Goal: Task Accomplishment & Management: Manage account settings

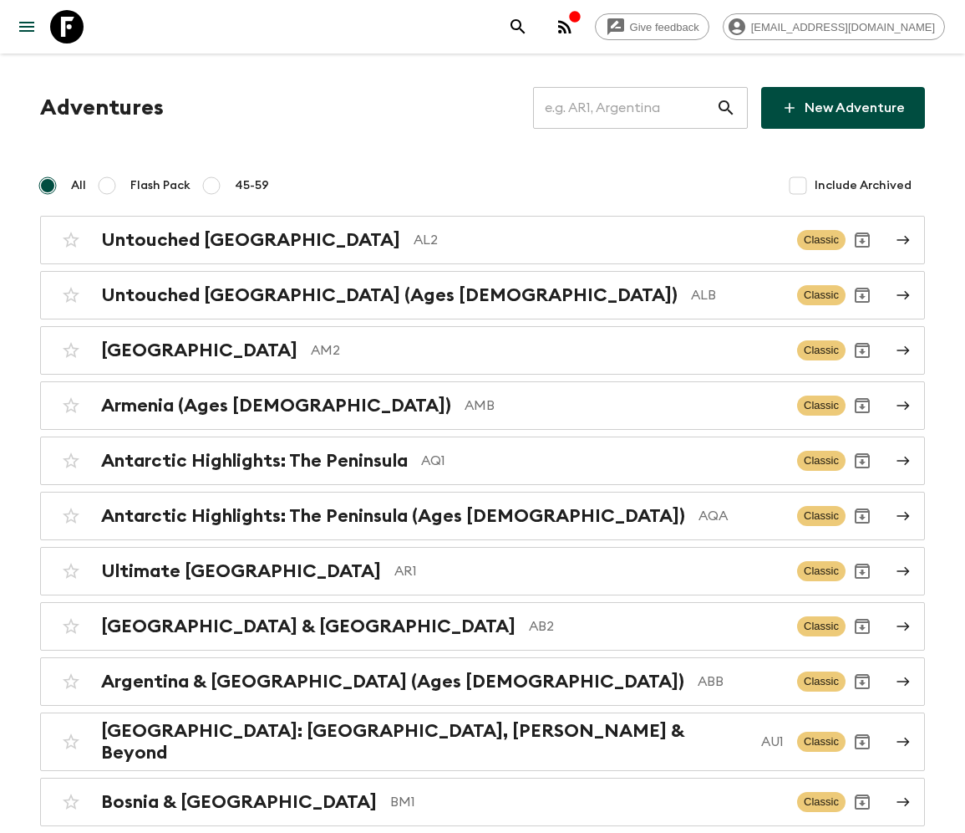
click at [636, 108] on input "text" at bounding box center [624, 107] width 183 height 47
type input "AR1"
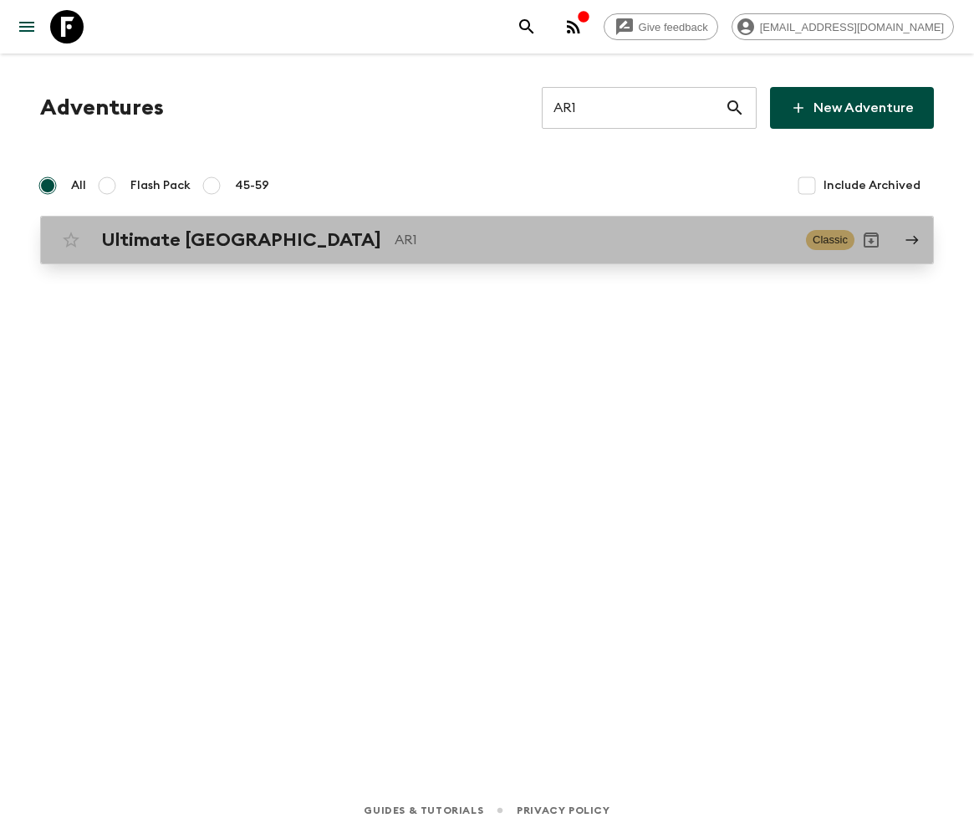
click at [185, 239] on h2 "Ultimate [GEOGRAPHIC_DATA]" at bounding box center [241, 240] width 280 height 22
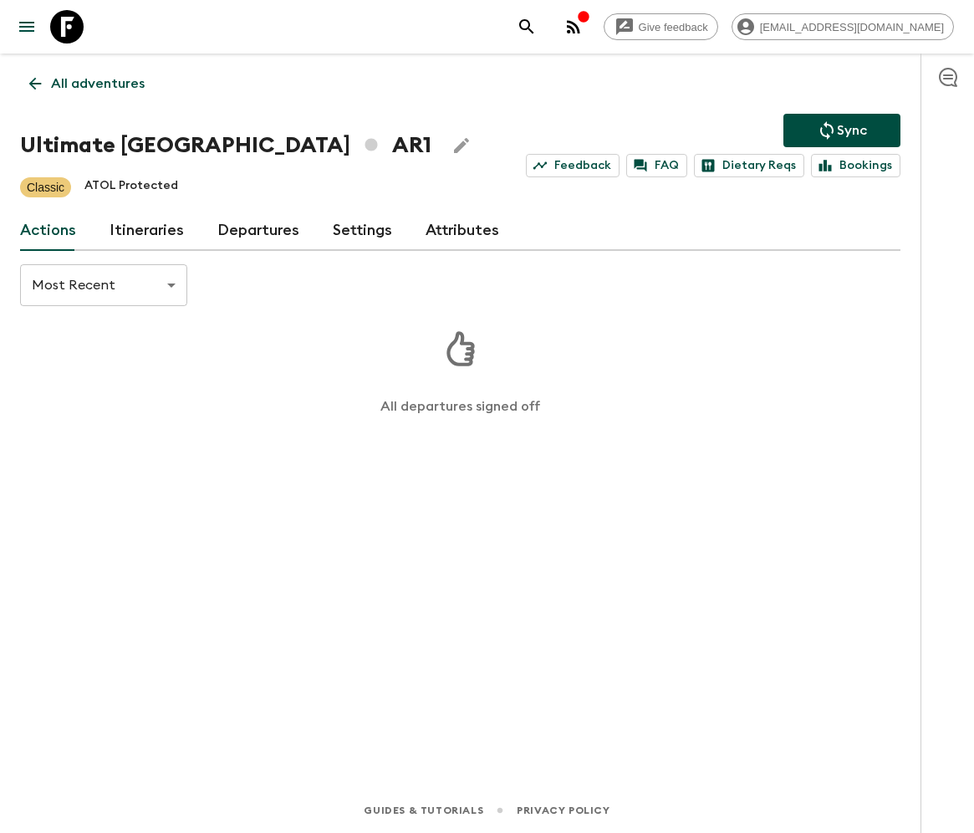
click at [253, 229] on link "Departures" at bounding box center [258, 231] width 82 height 40
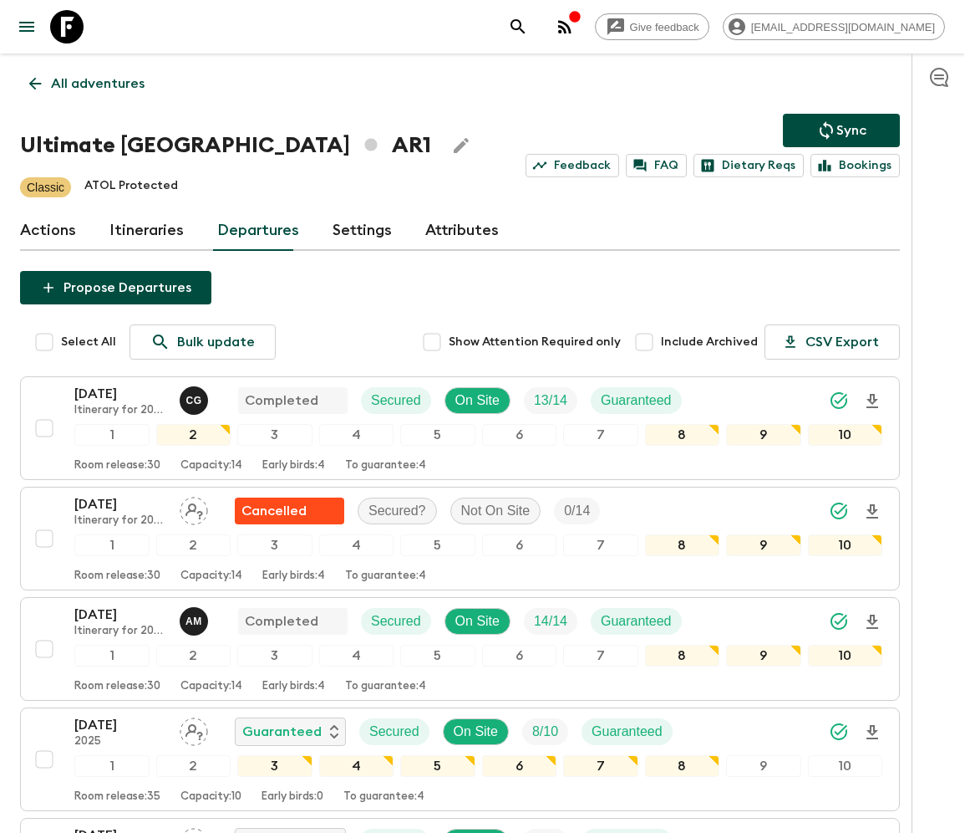
scroll to position [521, 0]
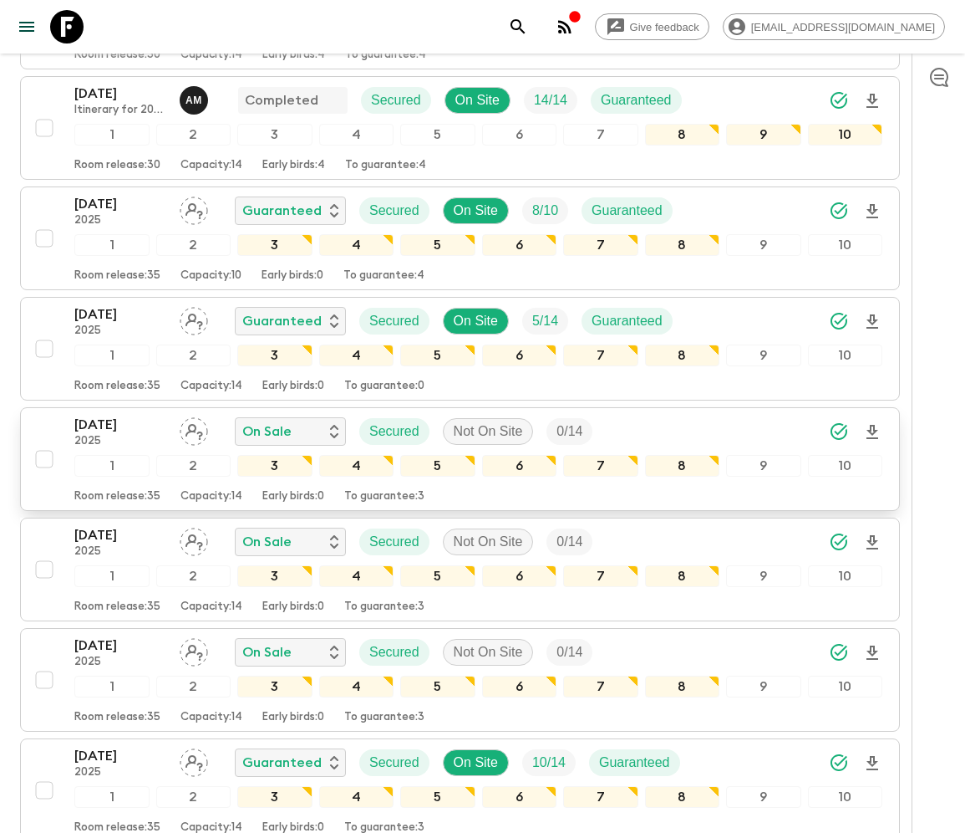
click at [43, 425] on div "23 Oct 2025 2025 On Sale Secured Not On Site 0 / 14 1 2 3 4 5 6 7 8 9 10 Room r…" at bounding box center [455, 459] width 855 height 89
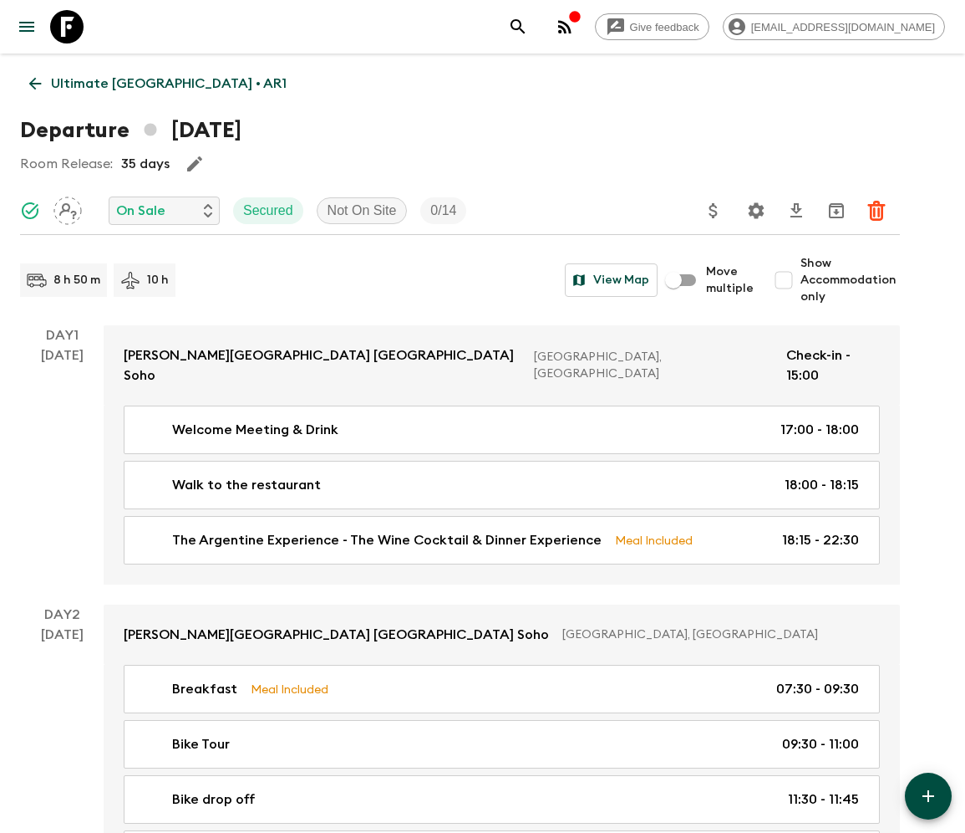
click at [36, 83] on icon at bounding box center [35, 83] width 18 height 18
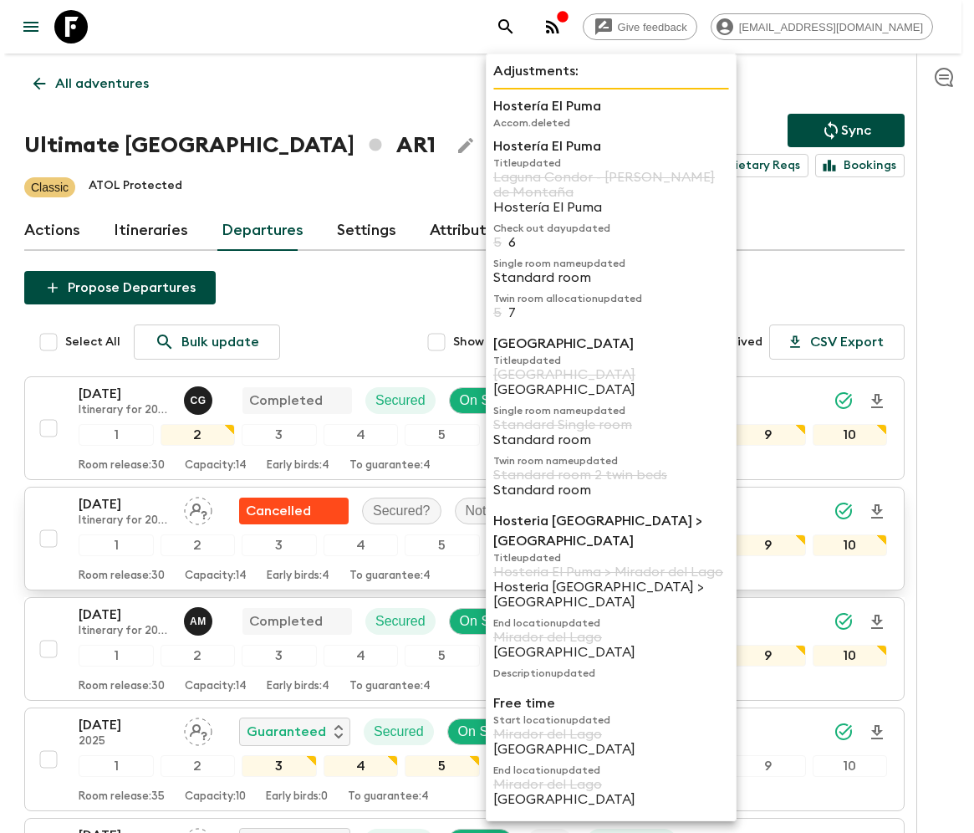
scroll to position [301, 0]
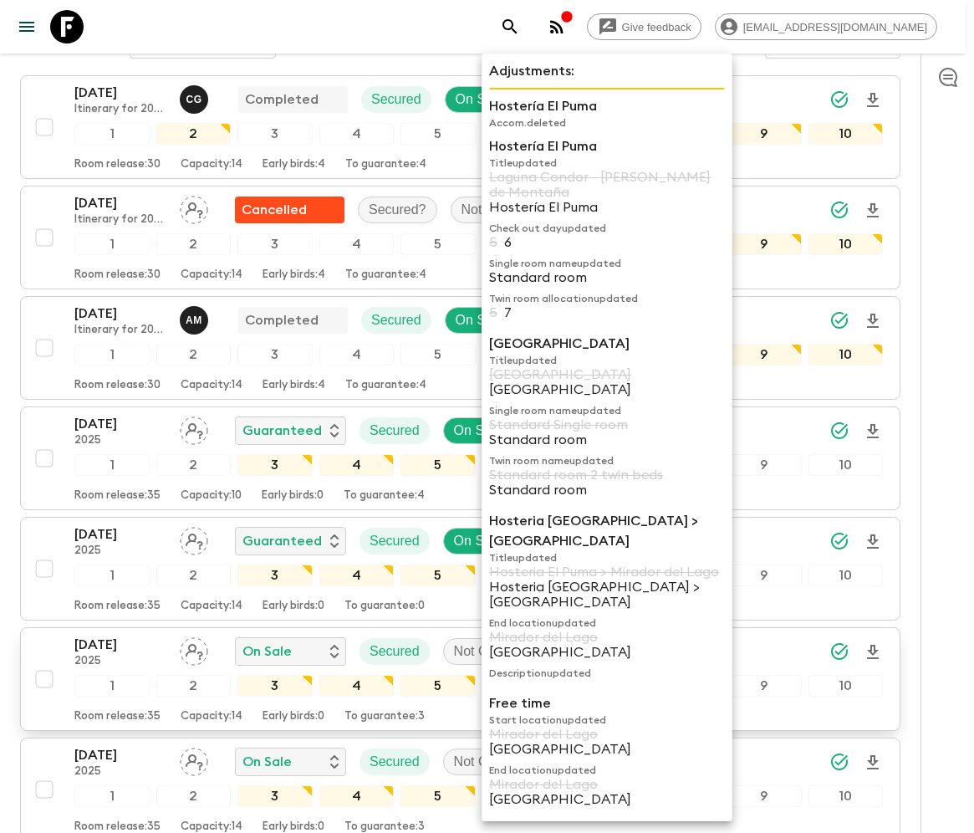
click at [43, 642] on div "23 Oct 2025 2025 On Sale Secured Not On Site 0 / 14 1 2 3 4 5 6 7 8 9 10 Room r…" at bounding box center [455, 678] width 855 height 89
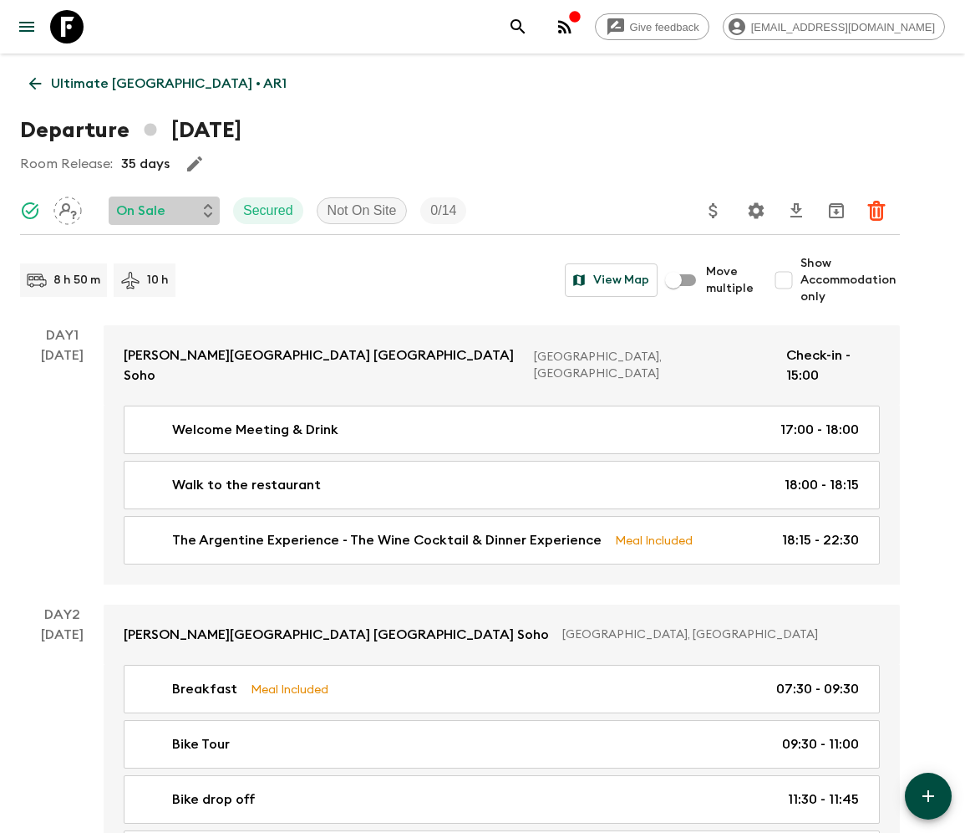
click at [164, 210] on p "On Sale" at bounding box center [140, 211] width 49 height 20
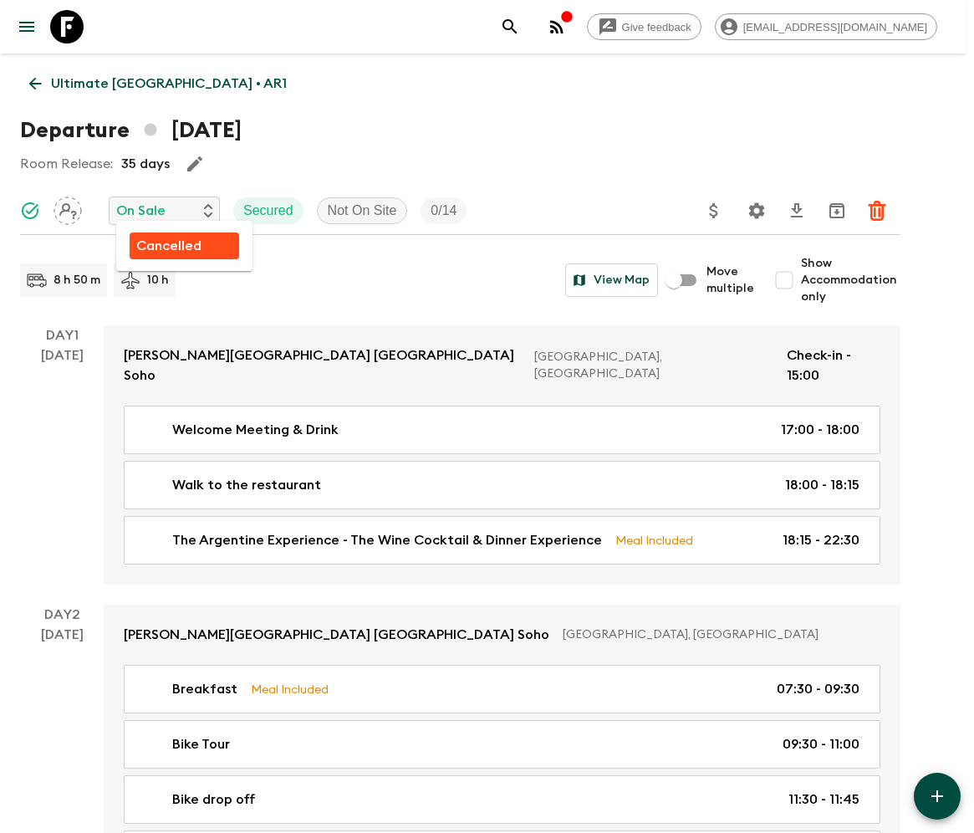
click at [167, 245] on p "Cancelled" at bounding box center [168, 246] width 65 height 20
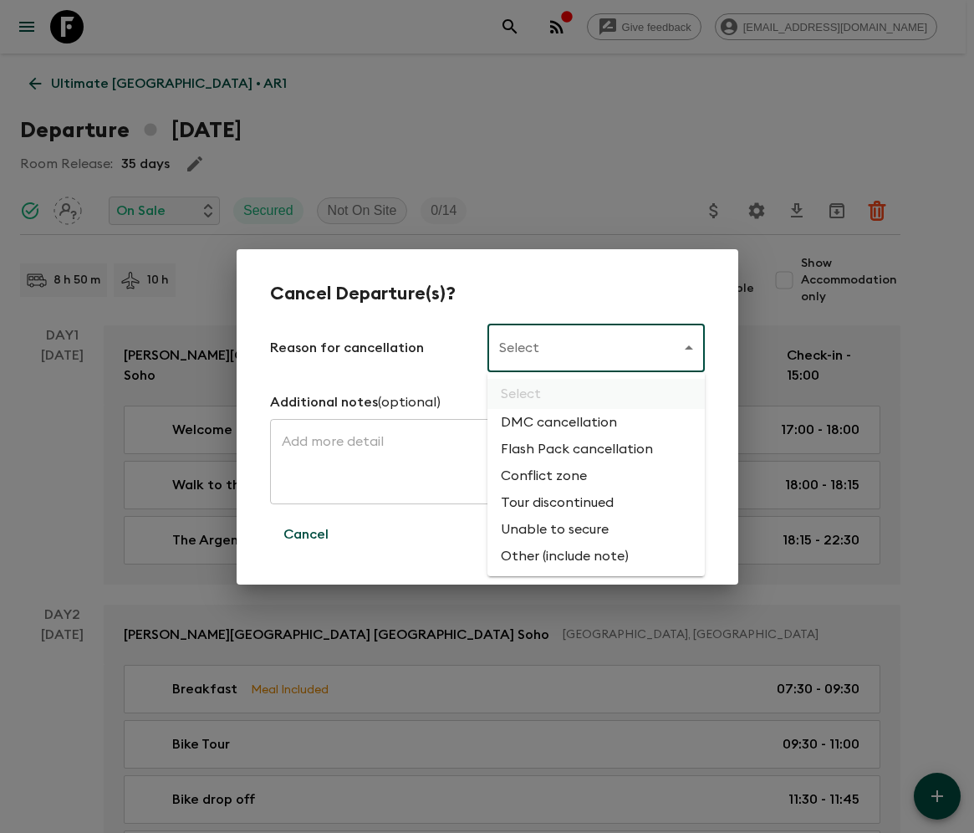
click at [573, 450] on li "Flash Pack cancellation" at bounding box center [595, 449] width 217 height 27
type input "FLASHPACK_CANCELLATION"
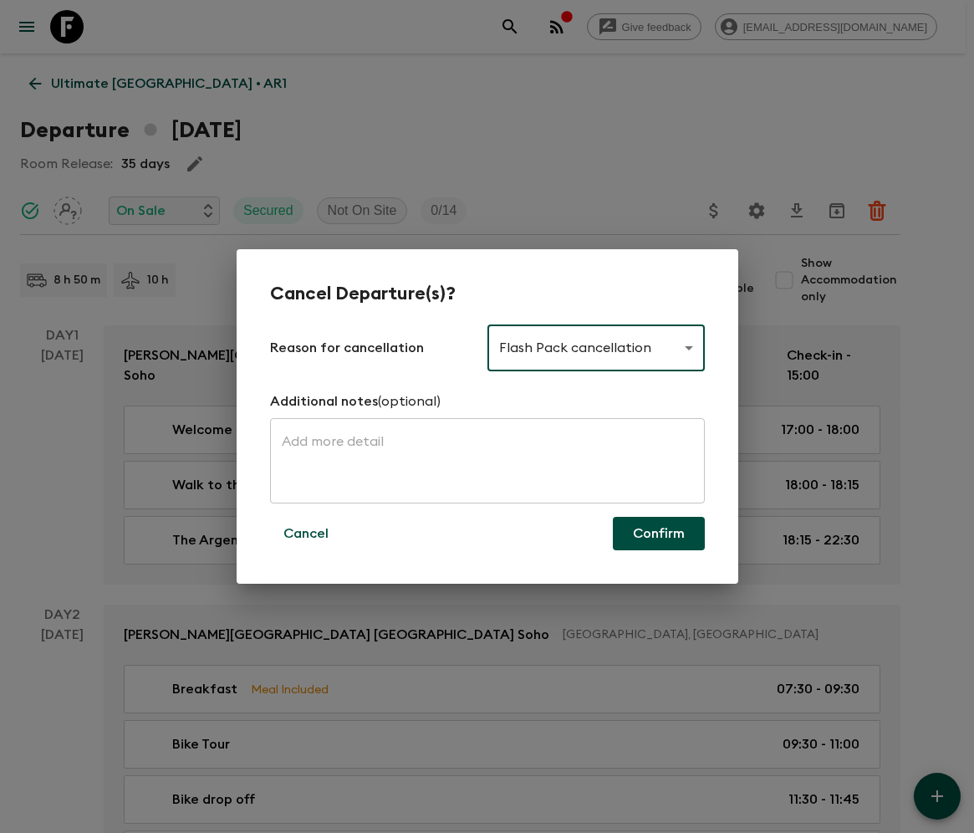
click at [659, 533] on button "Confirm" at bounding box center [659, 533] width 92 height 33
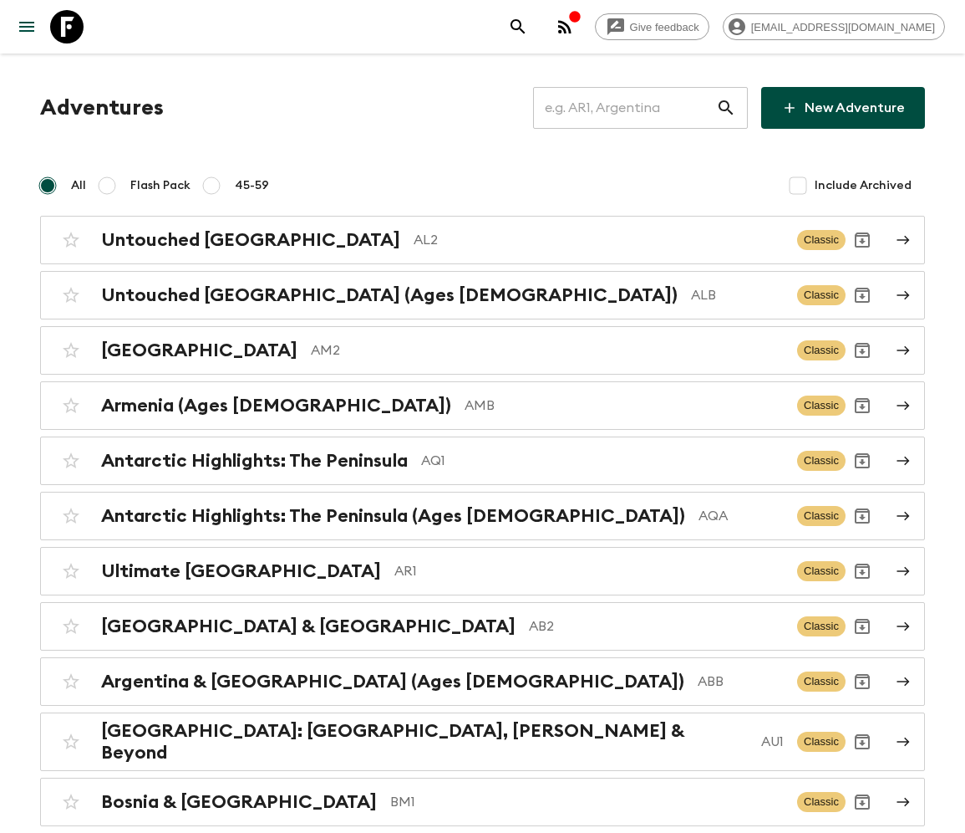
click at [636, 108] on input "text" at bounding box center [624, 107] width 183 height 47
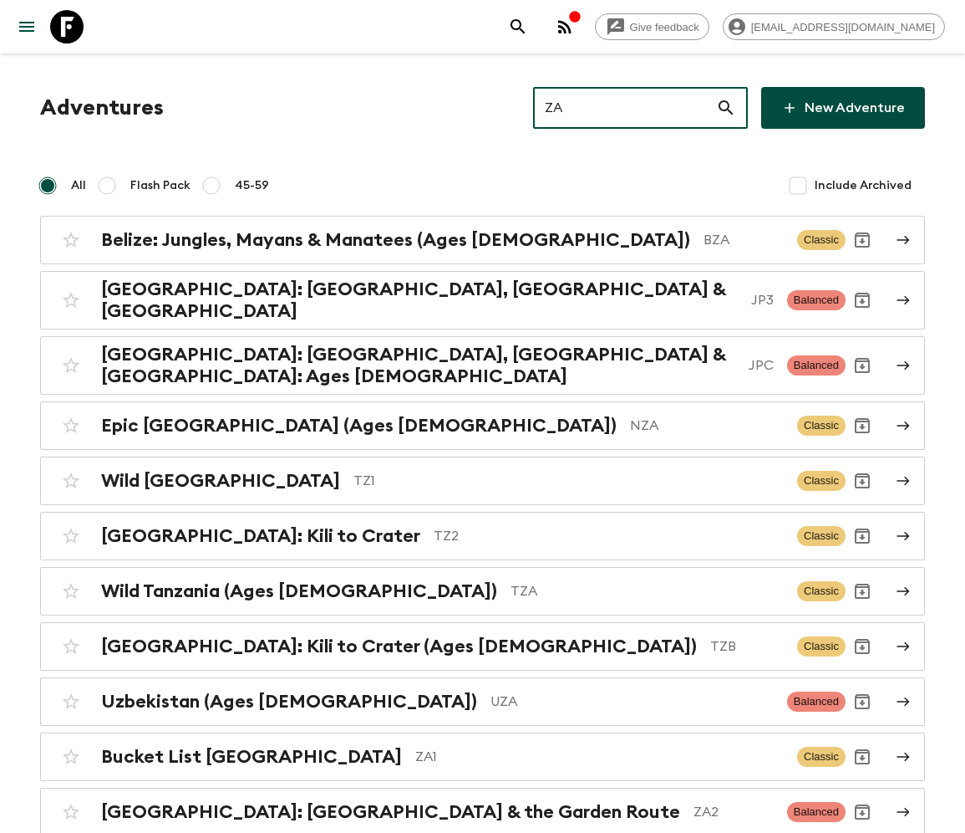
type input "ZA1"
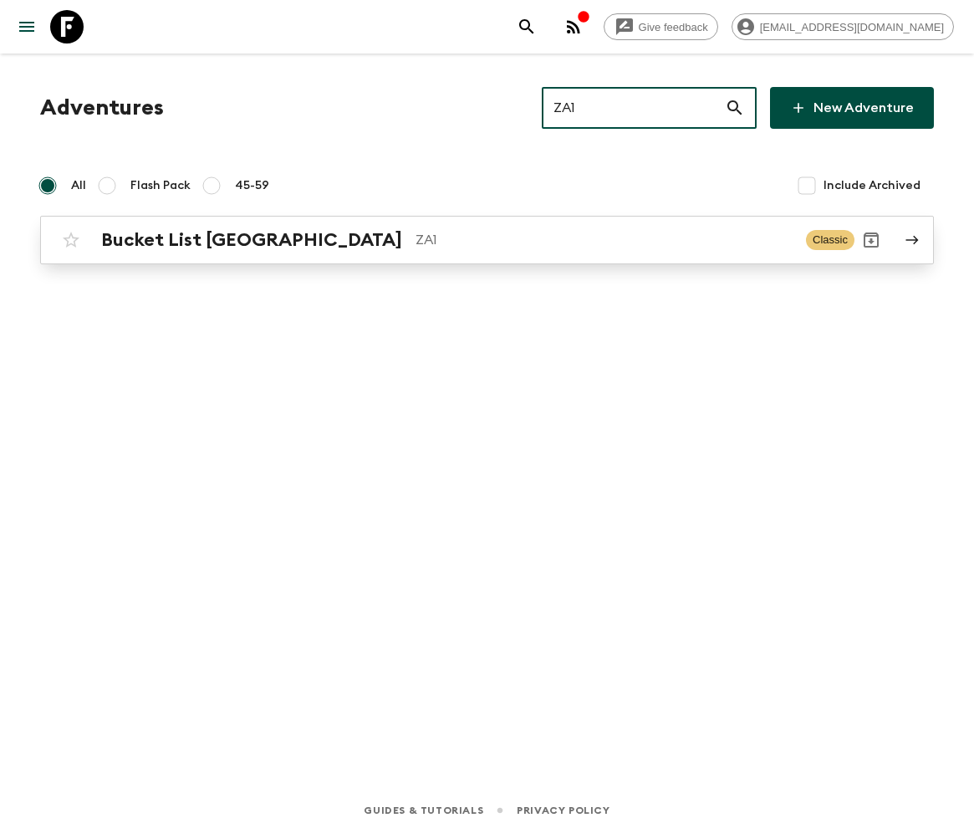
click at [206, 239] on h2 "Bucket List [GEOGRAPHIC_DATA]" at bounding box center [251, 240] width 301 height 22
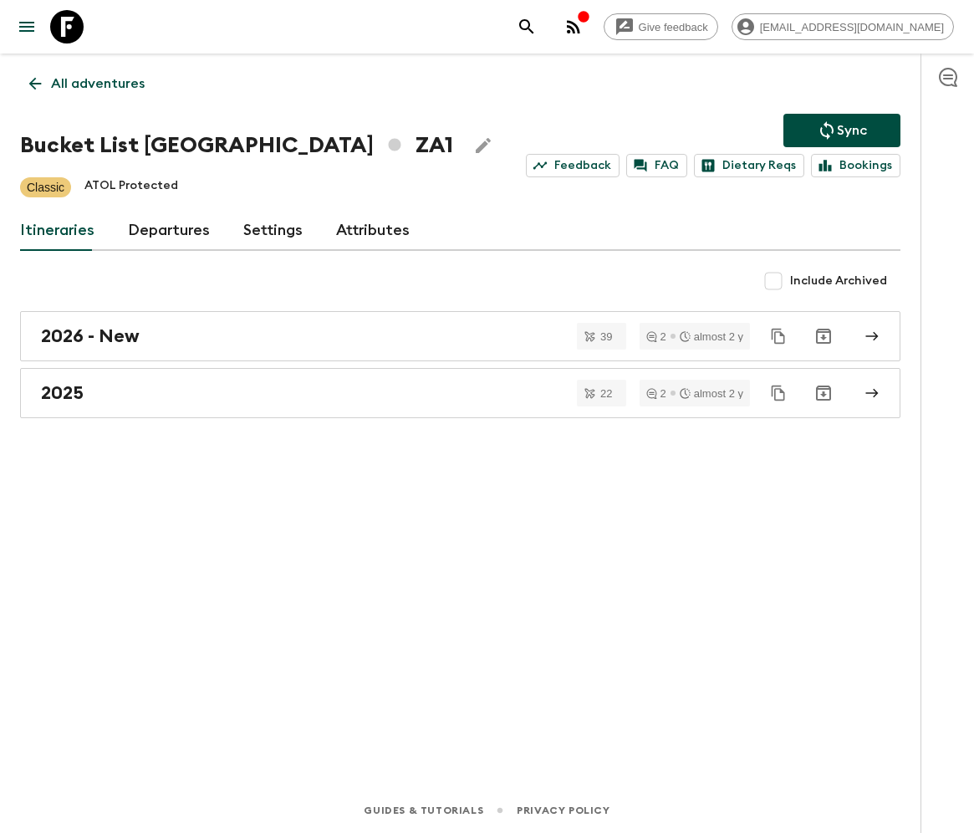
click at [166, 229] on link "Departures" at bounding box center [169, 231] width 82 height 40
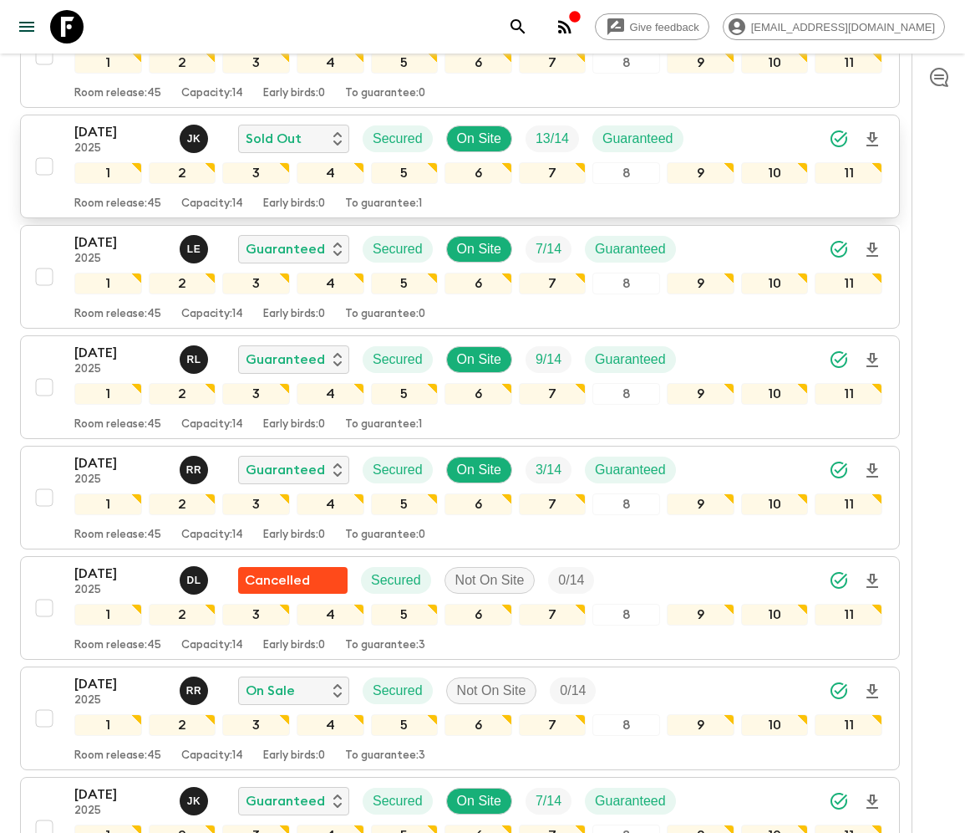
scroll to position [1003, 0]
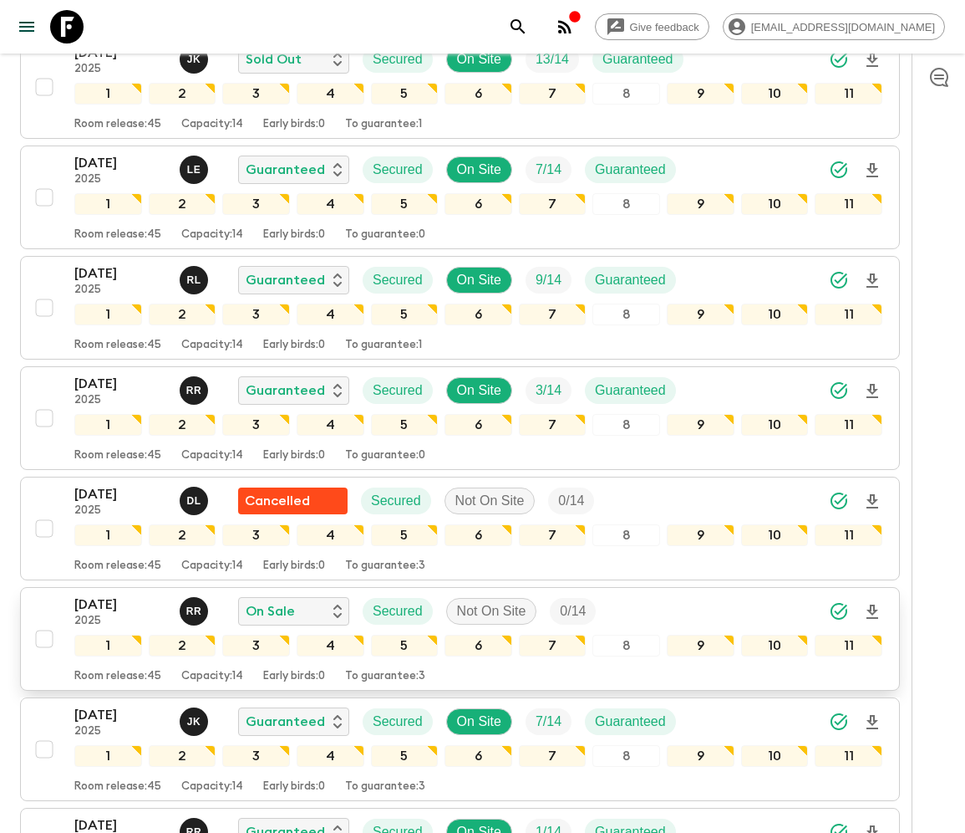
click at [43, 630] on input "checkbox" at bounding box center [44, 638] width 33 height 33
checkbox input "true"
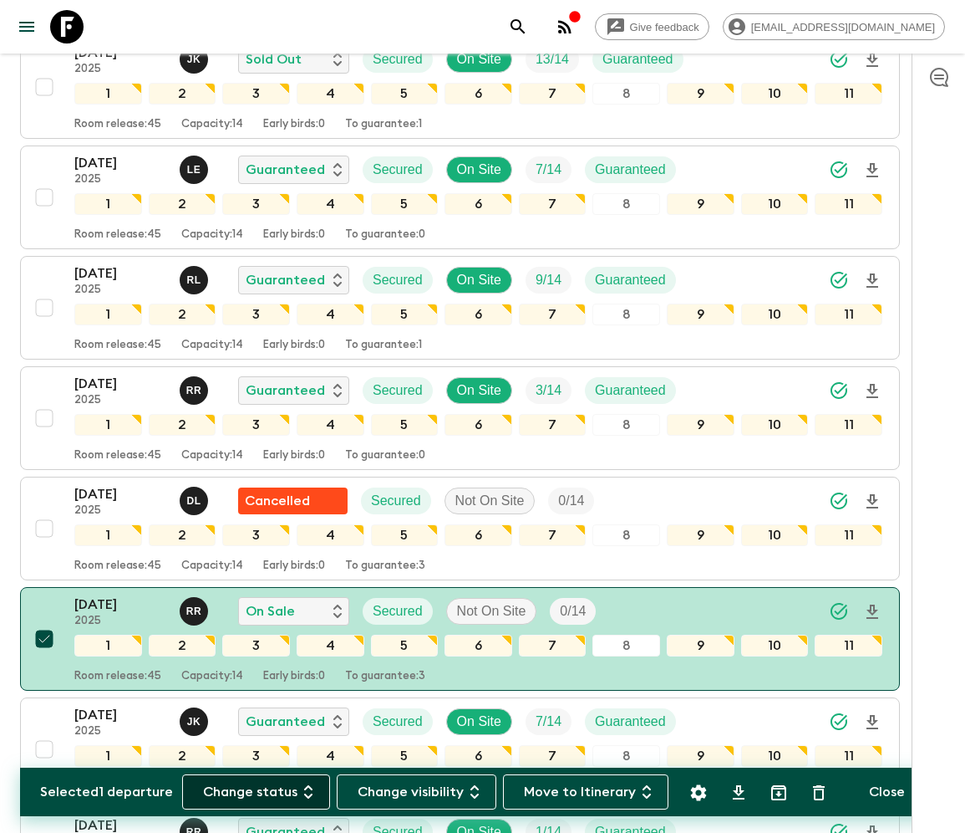
click at [266, 791] on button "Change status" at bounding box center [256, 791] width 148 height 35
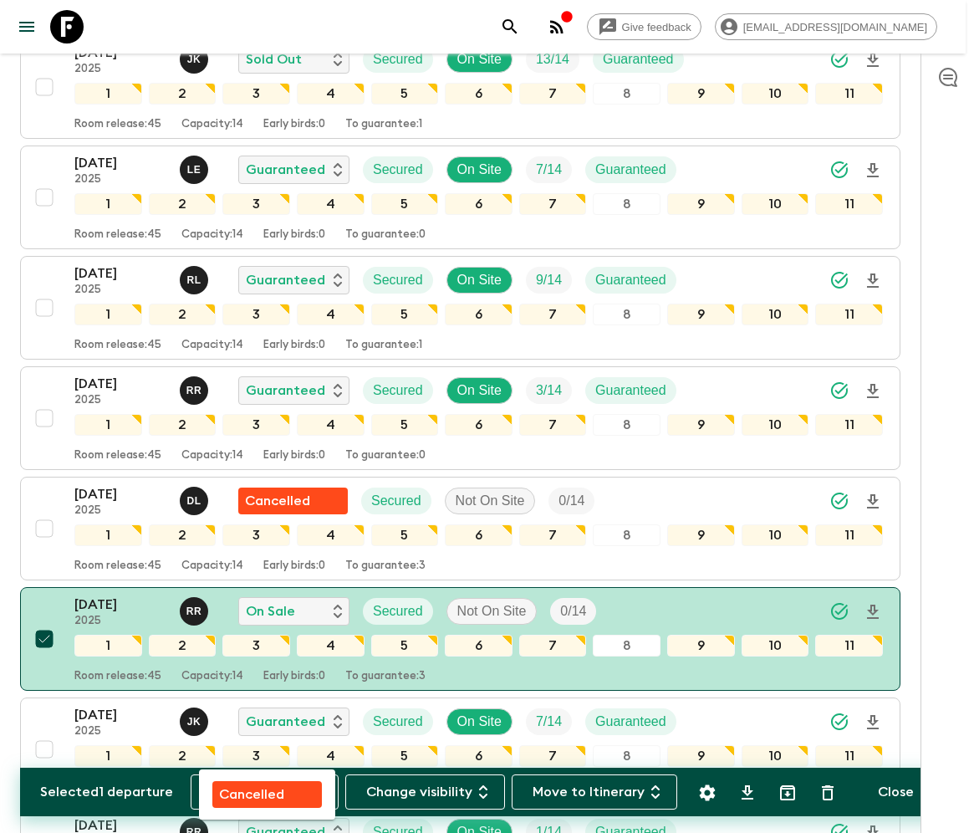
click at [267, 791] on p "Cancelled" at bounding box center [251, 794] width 65 height 20
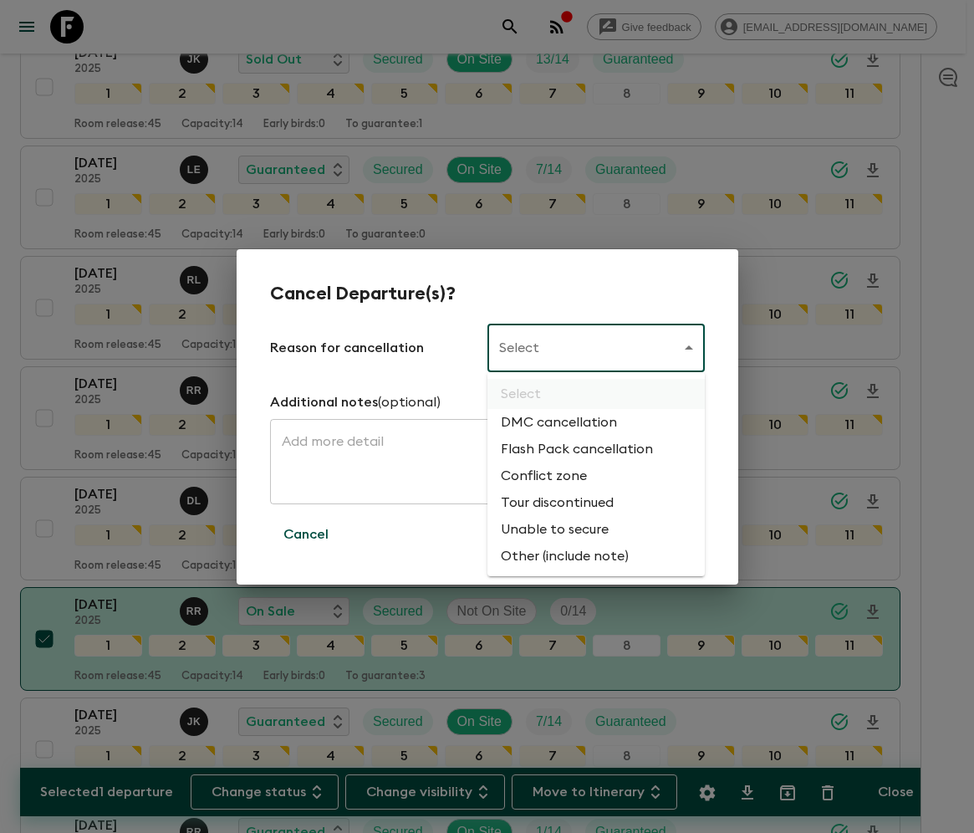
click at [573, 450] on li "Flash Pack cancellation" at bounding box center [595, 449] width 217 height 27
type input "FLASHPACK_CANCELLATION"
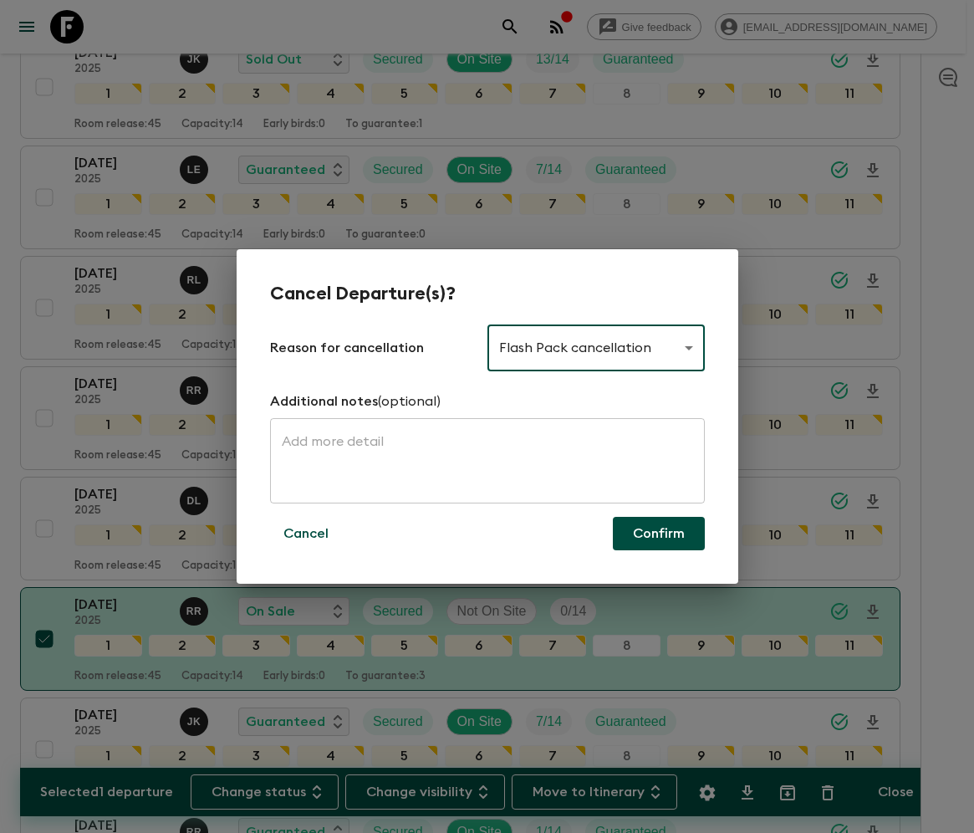
click at [659, 533] on button "Confirm" at bounding box center [659, 533] width 92 height 33
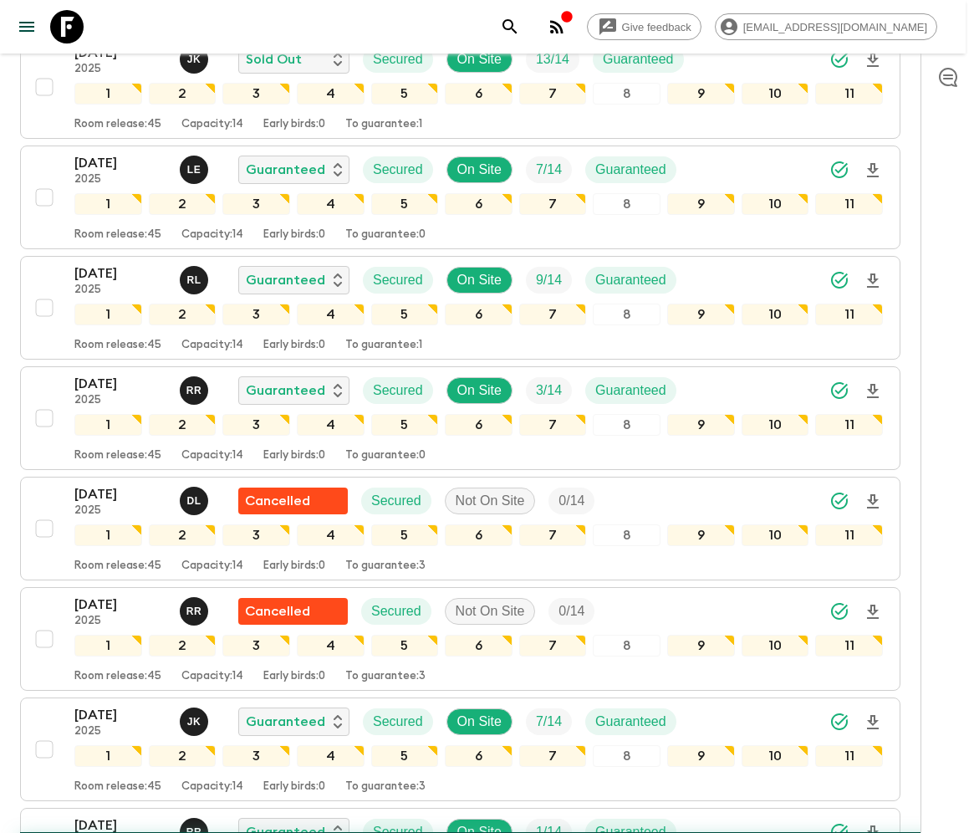
checkbox input "false"
